Goal: Task Accomplishment & Management: Use online tool/utility

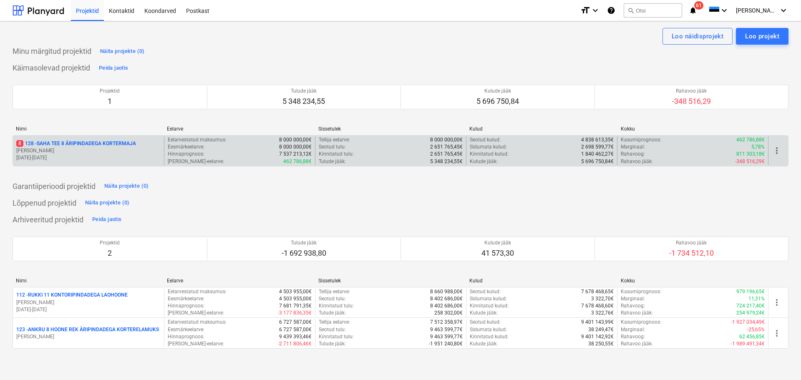
click at [129, 144] on p "8 128 - SAHA TEE 8 ÄRIPINDADEGA KORTERMAJA" at bounding box center [76, 143] width 120 height 7
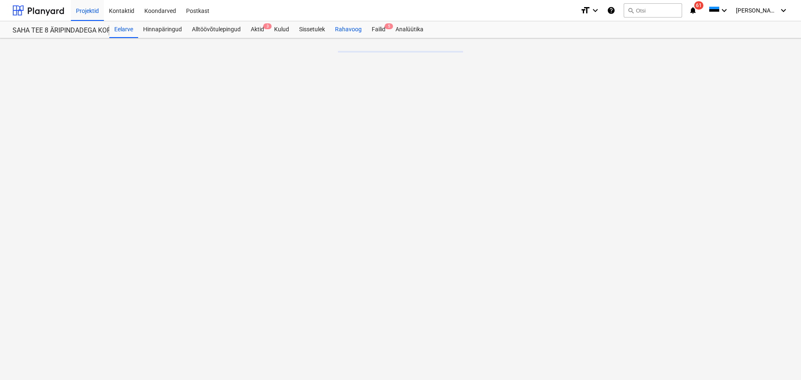
click at [338, 30] on div "Rahavoog" at bounding box center [348, 29] width 37 height 17
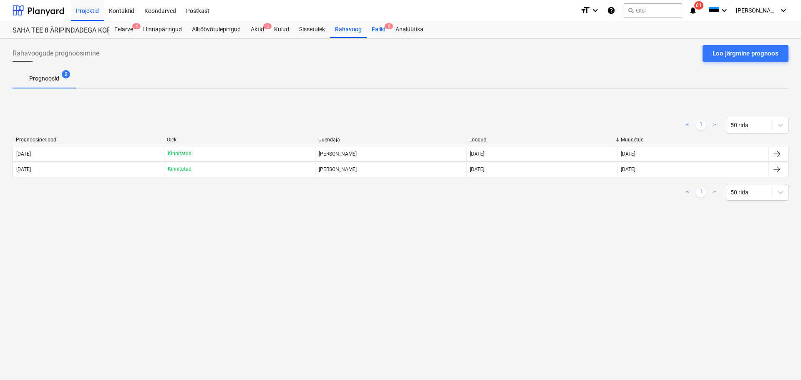
click at [377, 29] on div "Failid 5" at bounding box center [379, 29] width 24 height 17
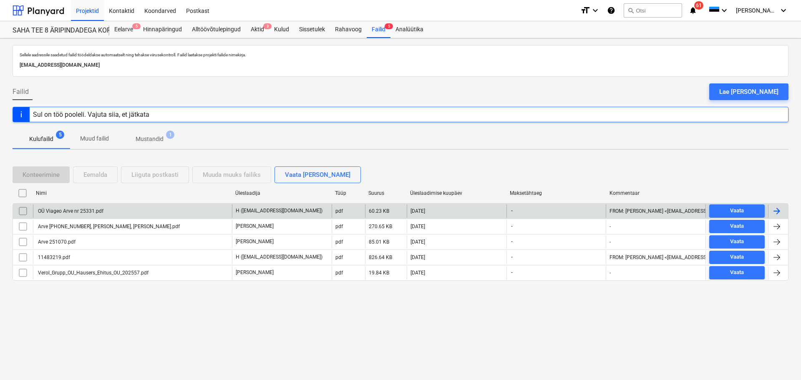
click at [106, 212] on div "OÜ Viageo Arve nr 25331.pdf" at bounding box center [132, 210] width 199 height 13
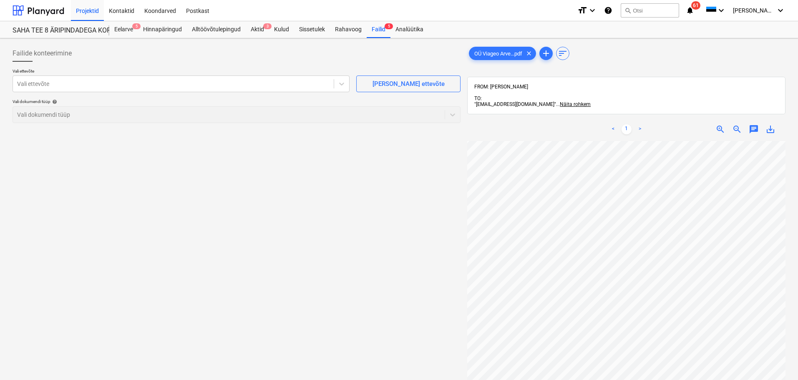
scroll to position [176, 0]
